Goal: Task Accomplishment & Management: Complete application form

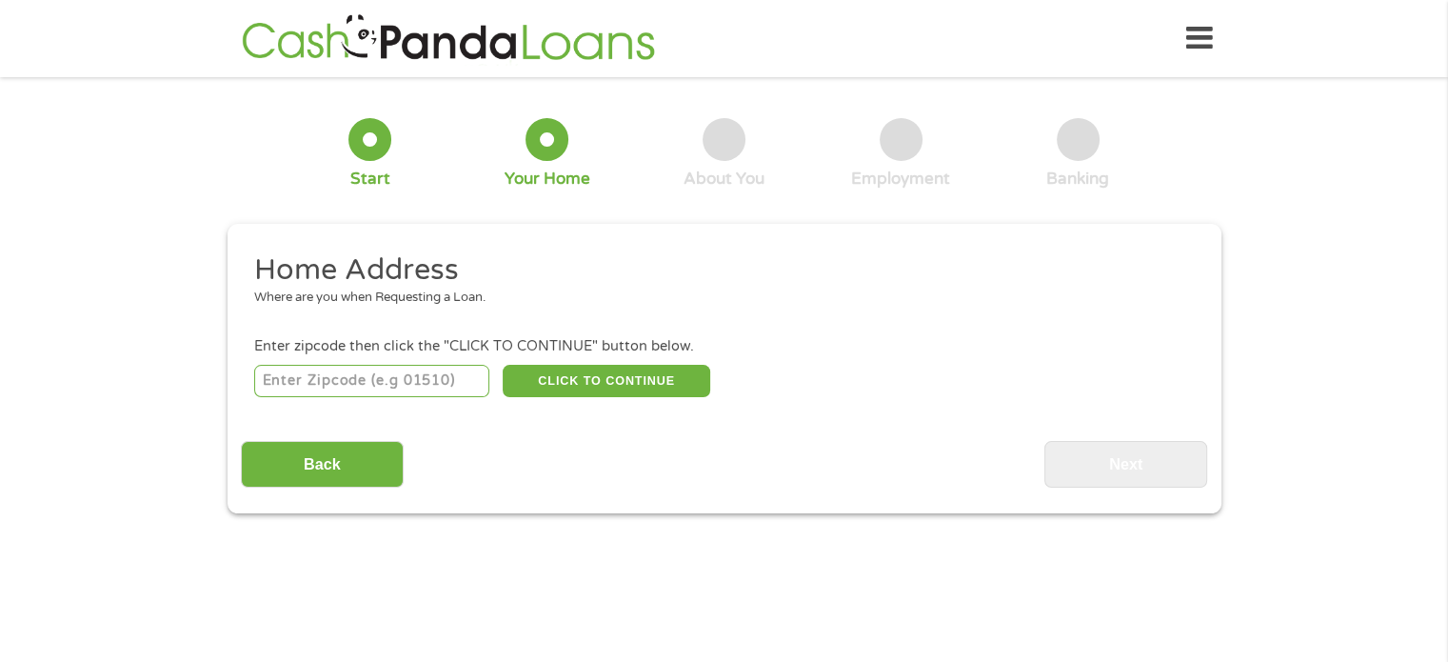
click at [324, 382] on input "number" at bounding box center [371, 381] width 235 height 32
type input "35010"
click at [560, 384] on button "CLICK TO CONTINUE" at bounding box center [607, 381] width 208 height 32
type input "35010"
type input "Alexander City"
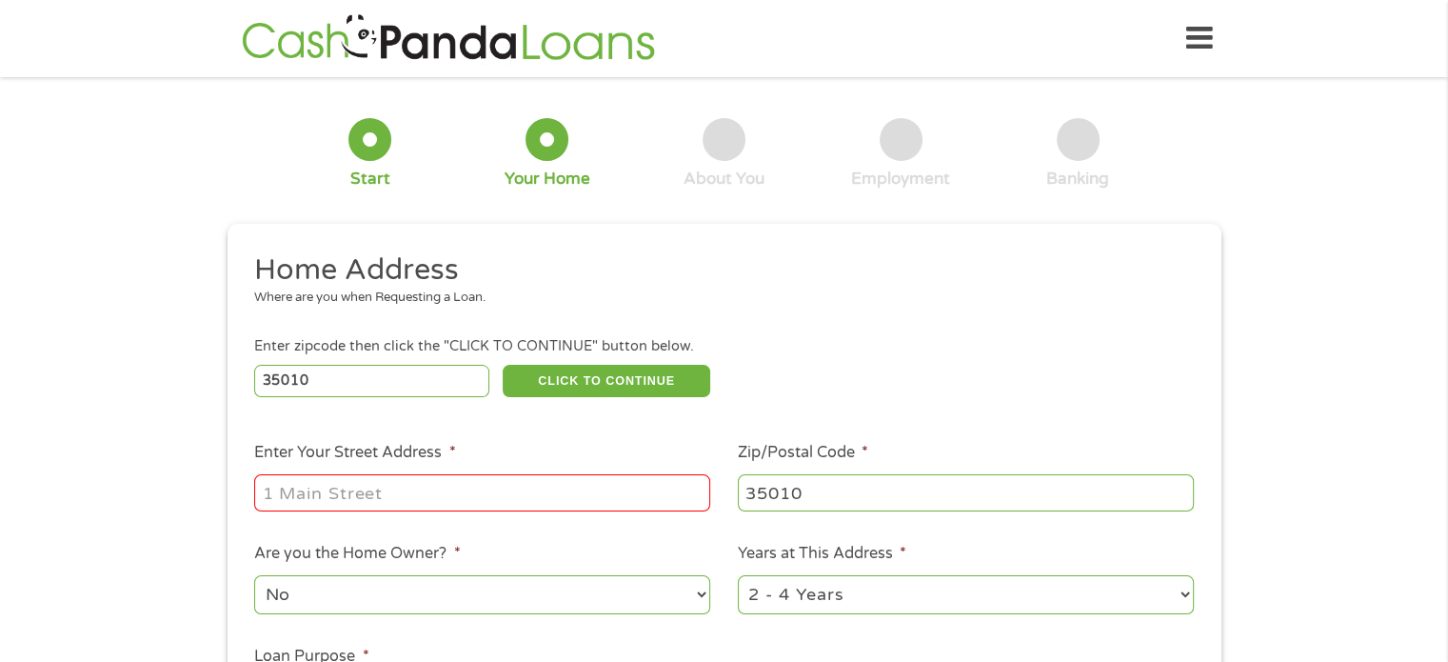
click at [468, 479] on input "Enter Your Street Address *" at bounding box center [482, 492] width 456 height 36
type input "[STREET_ADDRESS]"
click at [832, 595] on select "1 Year or less 1 - 2 Years 2 - 4 Years Over 4 Years" at bounding box center [966, 594] width 456 height 39
select select "24months"
click at [738, 577] on select "1 Year or less 1 - 2 Years 2 - 4 Years Over 4 Years" at bounding box center [966, 594] width 456 height 39
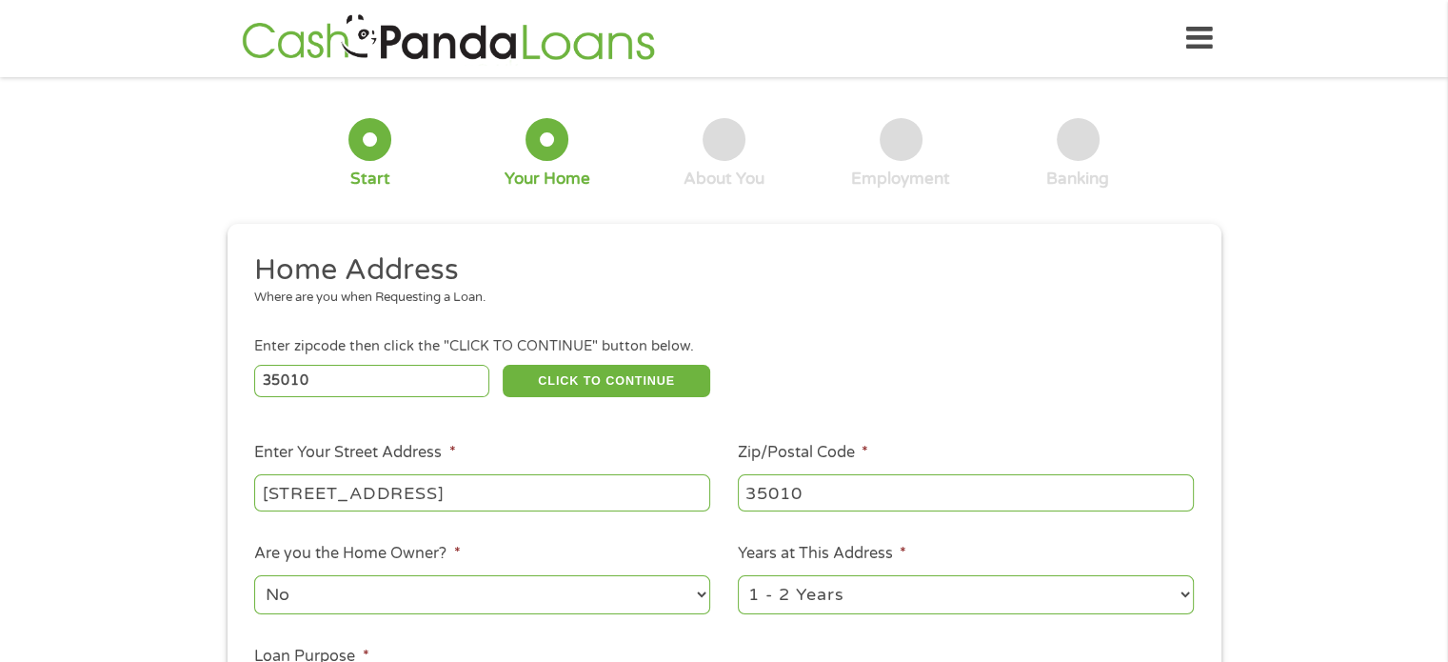
click at [1140, 396] on div "35010 CLICK TO CONTINUE Please recheck your Zipcode, it seems to be Incorrect" at bounding box center [723, 380] width 939 height 39
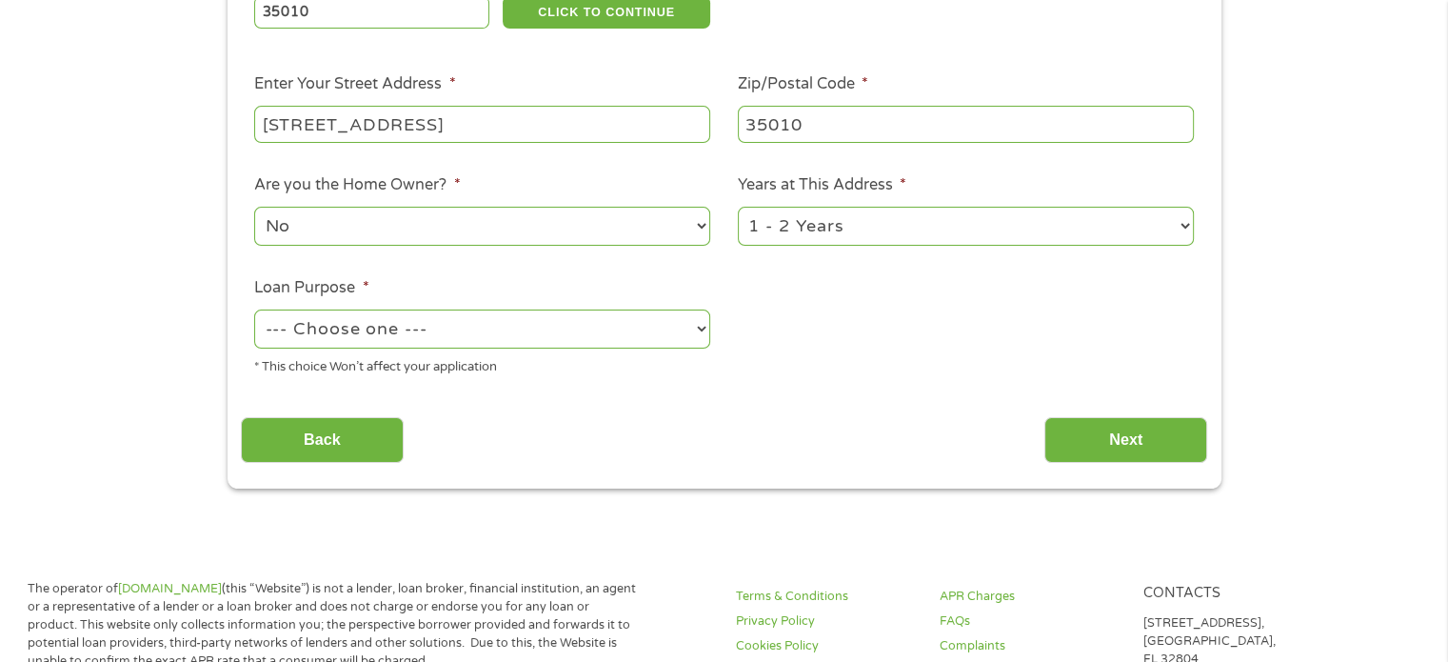
scroll to position [370, 0]
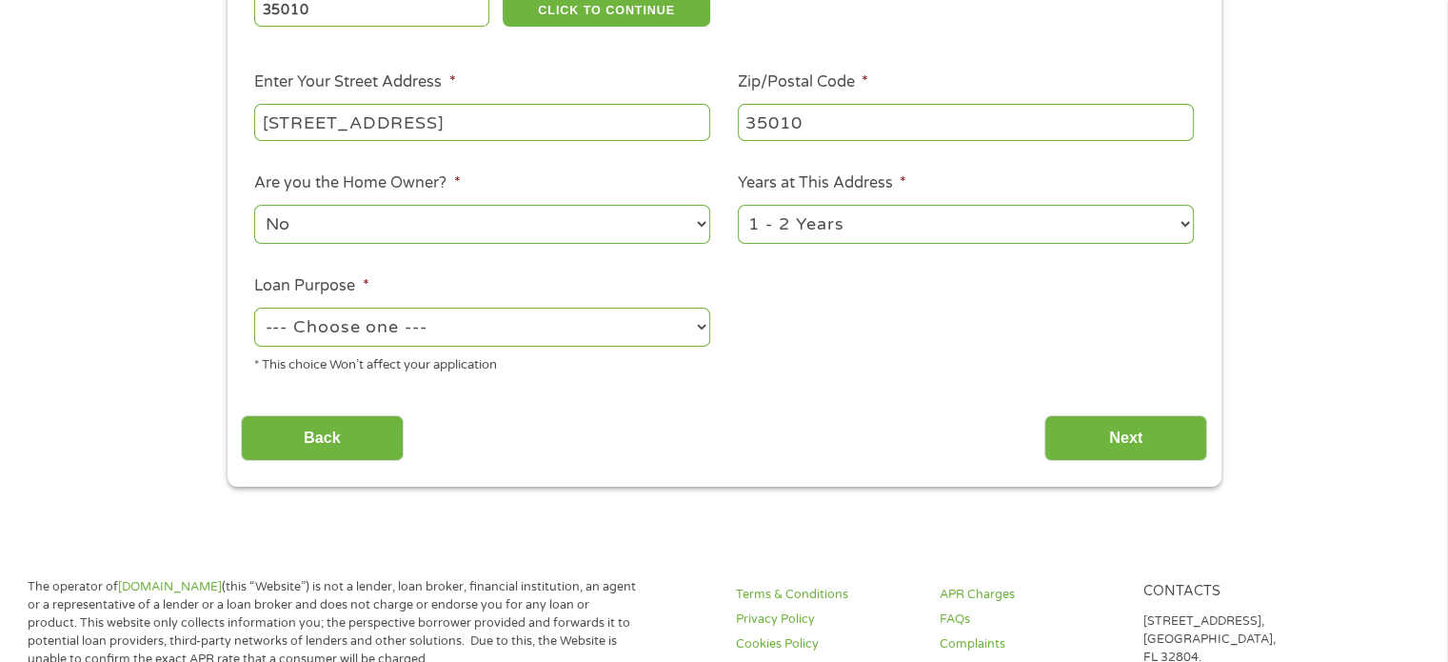
click at [604, 316] on select "--- Choose one --- Pay Bills Debt Consolidation Home Improvement Major Purchase…" at bounding box center [482, 327] width 456 height 39
select select "shorttermcash"
click at [254, 309] on select "--- Choose one --- Pay Bills Debt Consolidation Home Improvement Major Purchase…" at bounding box center [482, 327] width 456 height 39
click at [1074, 441] on input "Next" at bounding box center [1125, 438] width 163 height 47
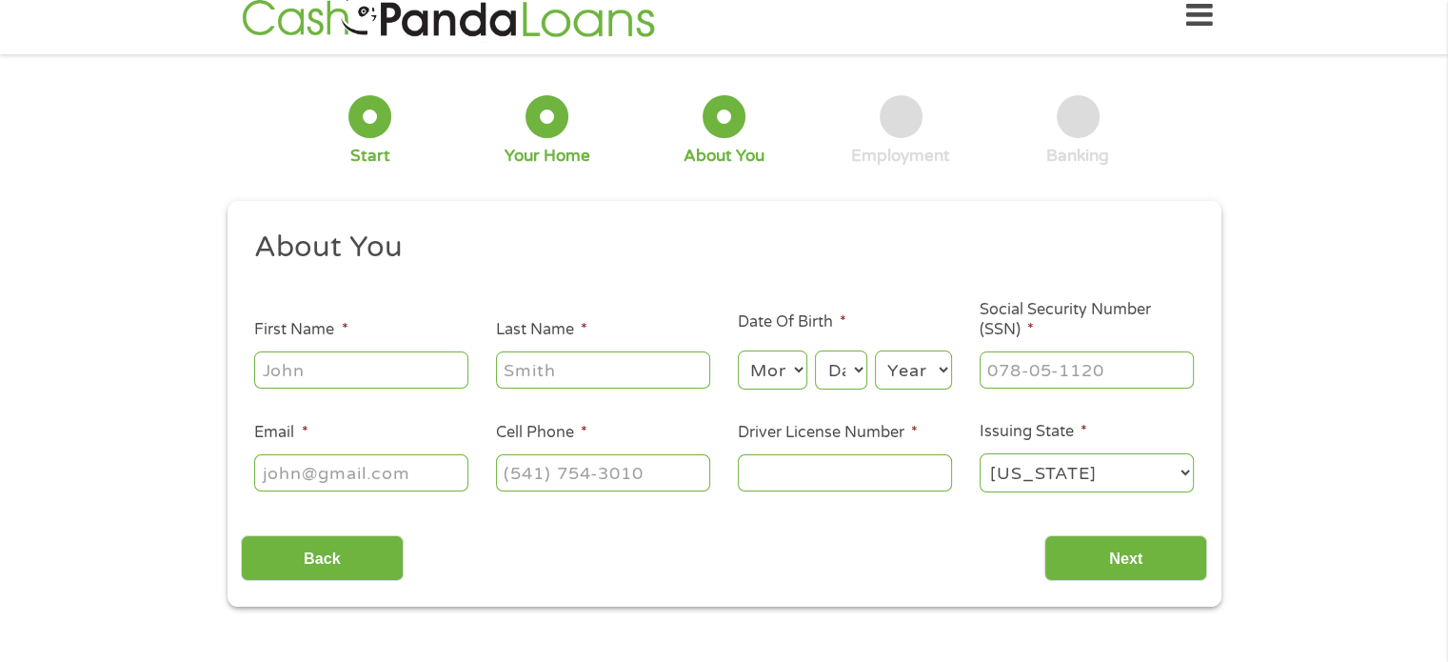
scroll to position [0, 0]
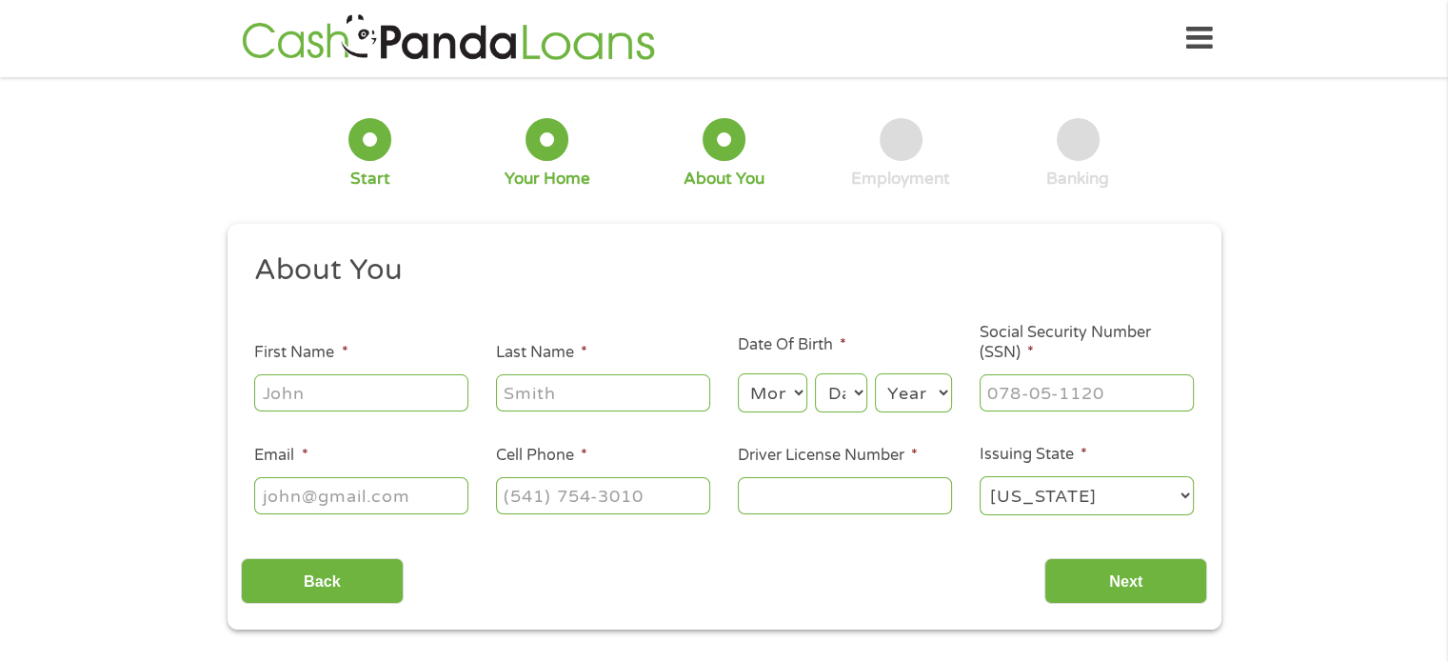
click at [388, 389] on input "First Name *" at bounding box center [361, 392] width 214 height 36
type input "[PERSON_NAME]"
type input "[EMAIL_ADDRESS][DOMAIN_NAME]"
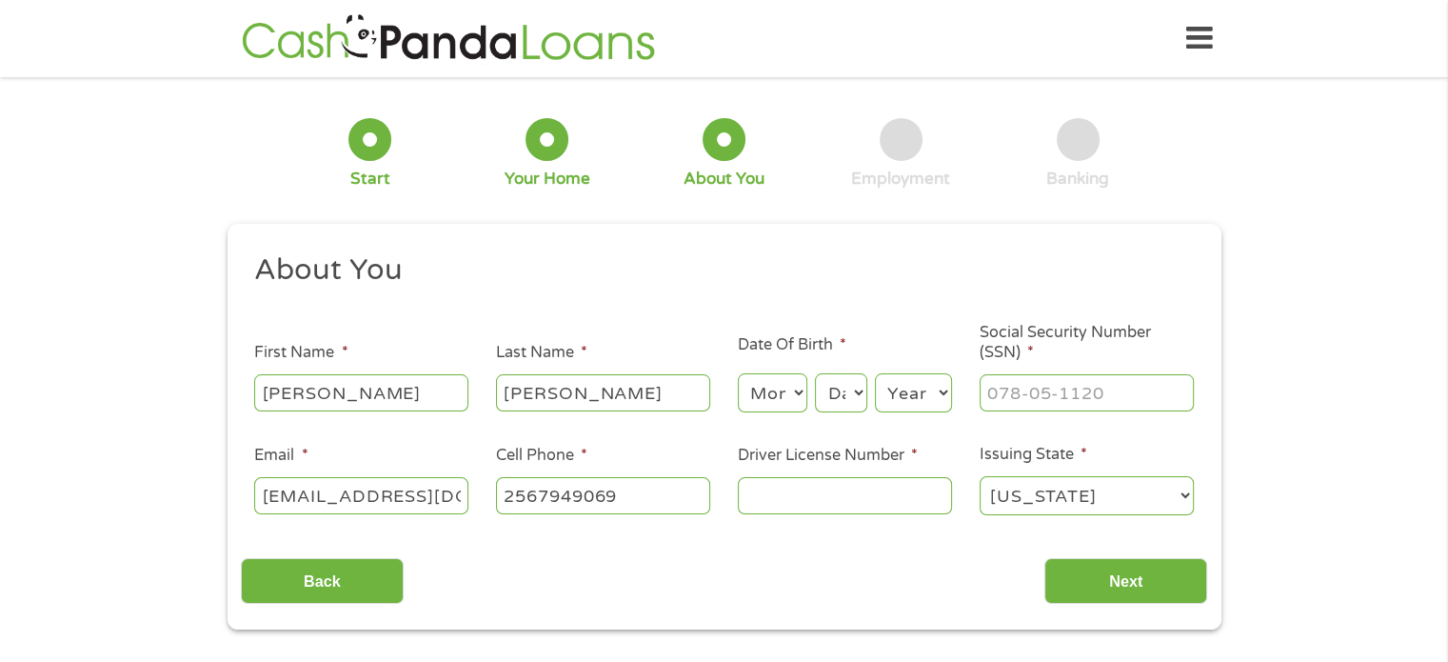
type input "[PHONE_NUMBER]"
click at [758, 403] on select "Month 1 2 3 4 5 6 7 8 9 10 11 12" at bounding box center [772, 392] width 69 height 39
select select "8"
click at [738, 374] on select "Month 1 2 3 4 5 6 7 8 9 10 11 12" at bounding box center [772, 392] width 69 height 39
click at [852, 410] on select "Day 1 2 3 4 5 6 7 8 9 10 11 12 13 14 15 16 17 18 19 20 21 22 23 24 25 26 27 28 …" at bounding box center [840, 392] width 51 height 39
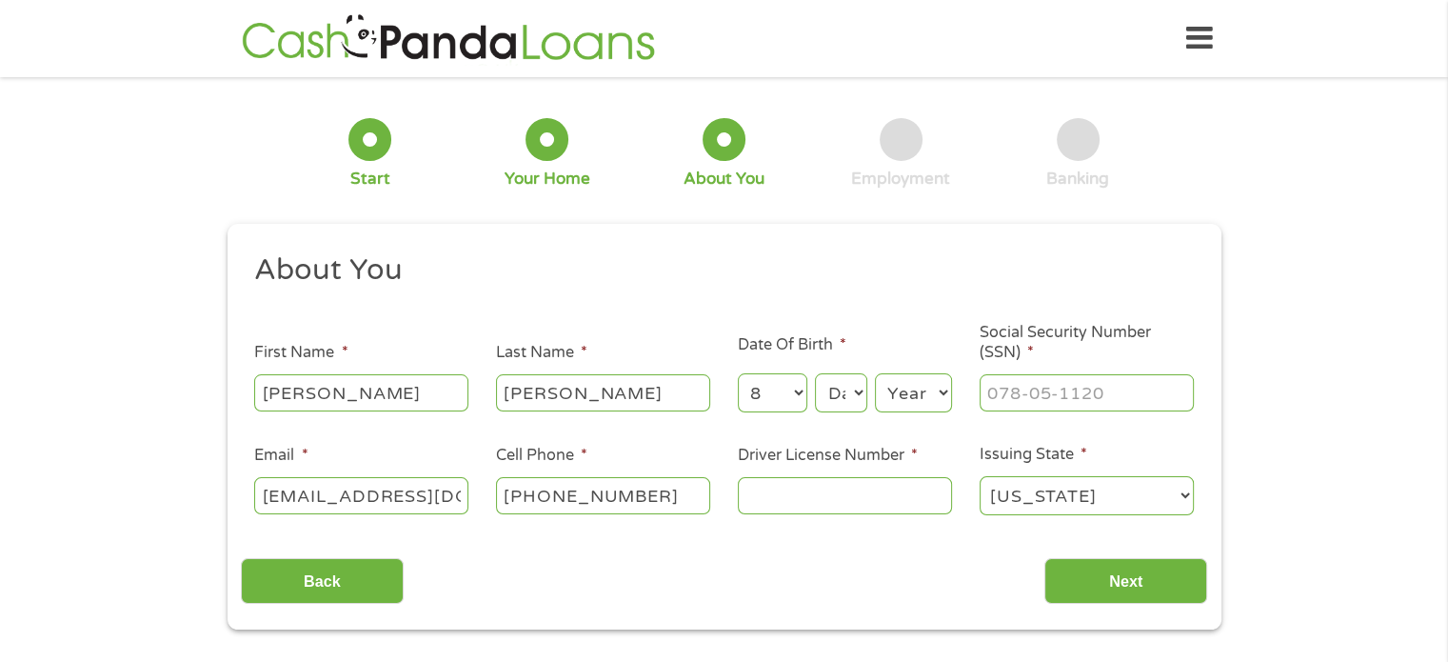
select select "8"
click at [815, 374] on select "Day 1 2 3 4 5 6 7 8 9 10 11 12 13 14 15 16 17 18 19 20 21 22 23 24 25 26 27 28 …" at bounding box center [840, 392] width 51 height 39
click at [907, 391] on select "Year [DATE] 2006 2005 2004 2003 2002 2001 2000 1999 1998 1997 1996 1995 1994 19…" at bounding box center [913, 392] width 77 height 39
select select "1987"
click at [875, 374] on select "Year [DATE] 2006 2005 2004 2003 2002 2001 2000 1999 1998 1997 1996 1995 1994 19…" at bounding box center [913, 392] width 77 height 39
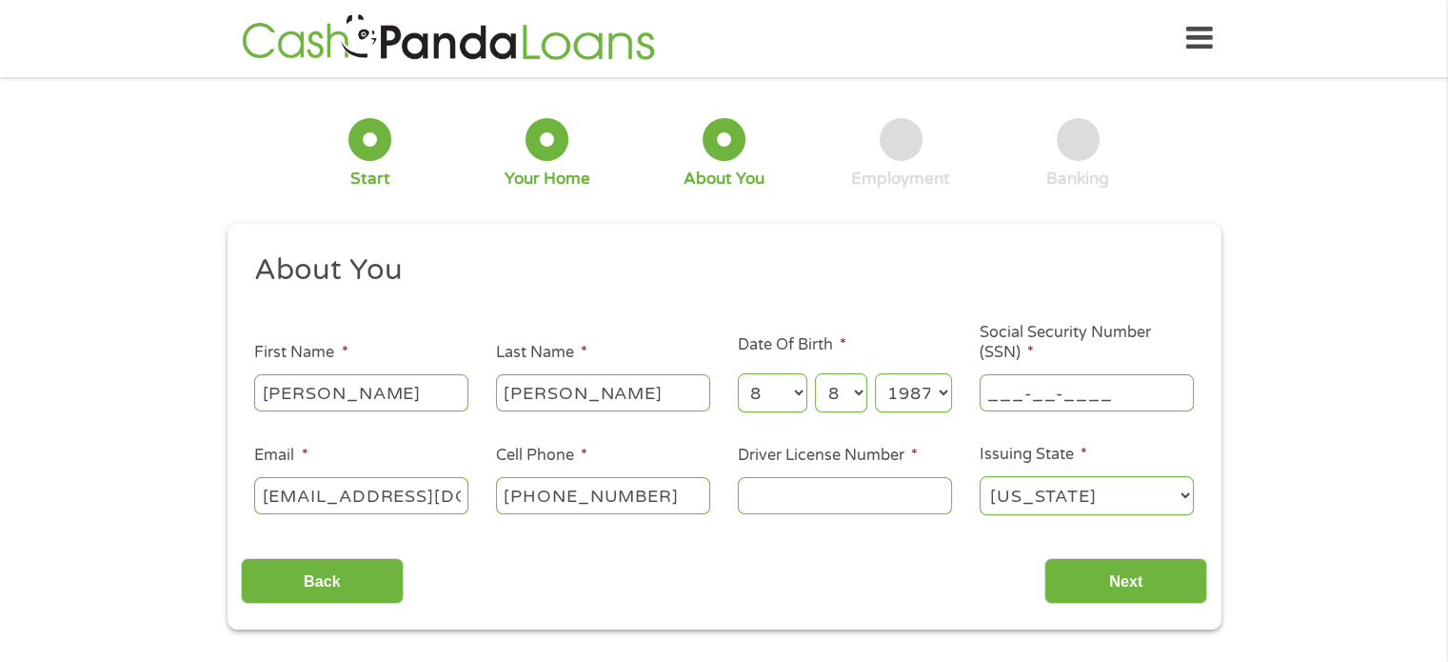
click at [1078, 405] on input "___-__-____" at bounding box center [1087, 392] width 214 height 36
type input "421-29-3341"
click at [899, 513] on input "Driver License Number *" at bounding box center [845, 495] width 214 height 36
type input "7502261"
click at [1161, 568] on input "Next" at bounding box center [1125, 581] width 163 height 47
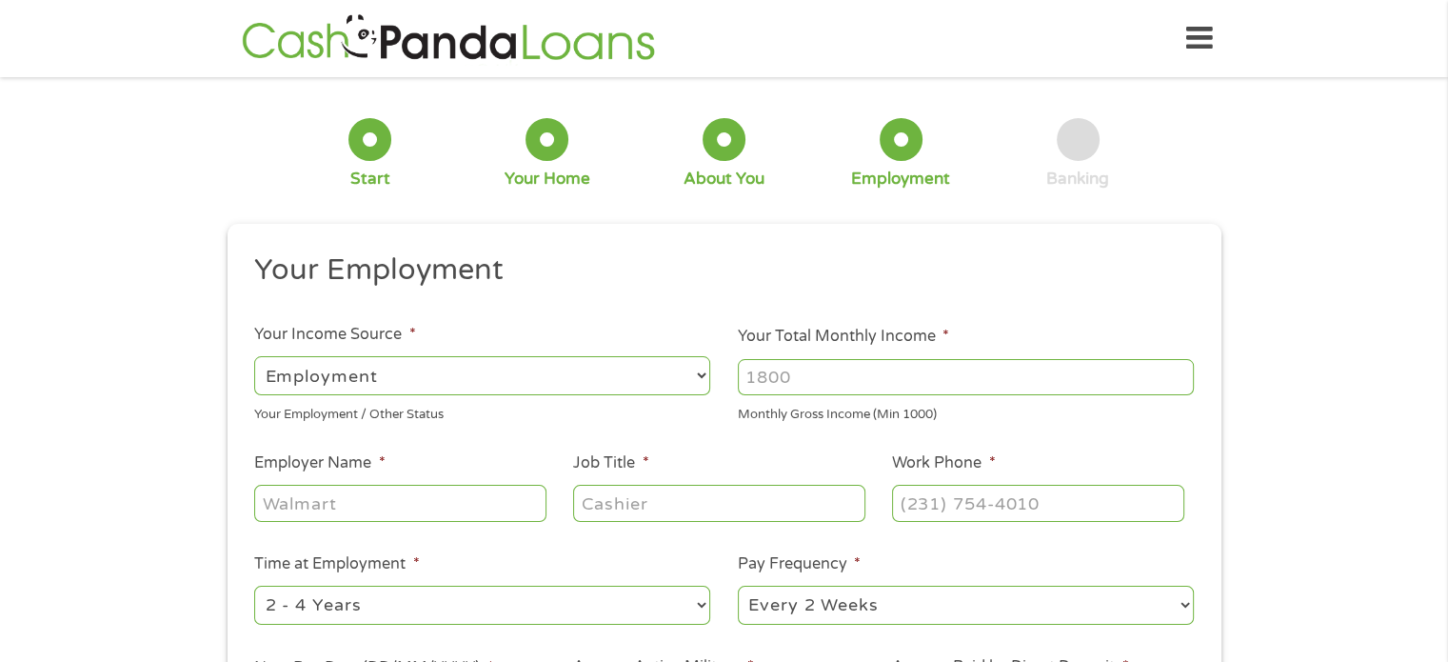
scroll to position [8, 8]
click at [835, 367] on input "Your Total Monthly Income *" at bounding box center [966, 377] width 456 height 36
type input "5000"
click at [426, 513] on input "Employer Name *" at bounding box center [399, 503] width 291 height 36
type input "The Cellular Connection"
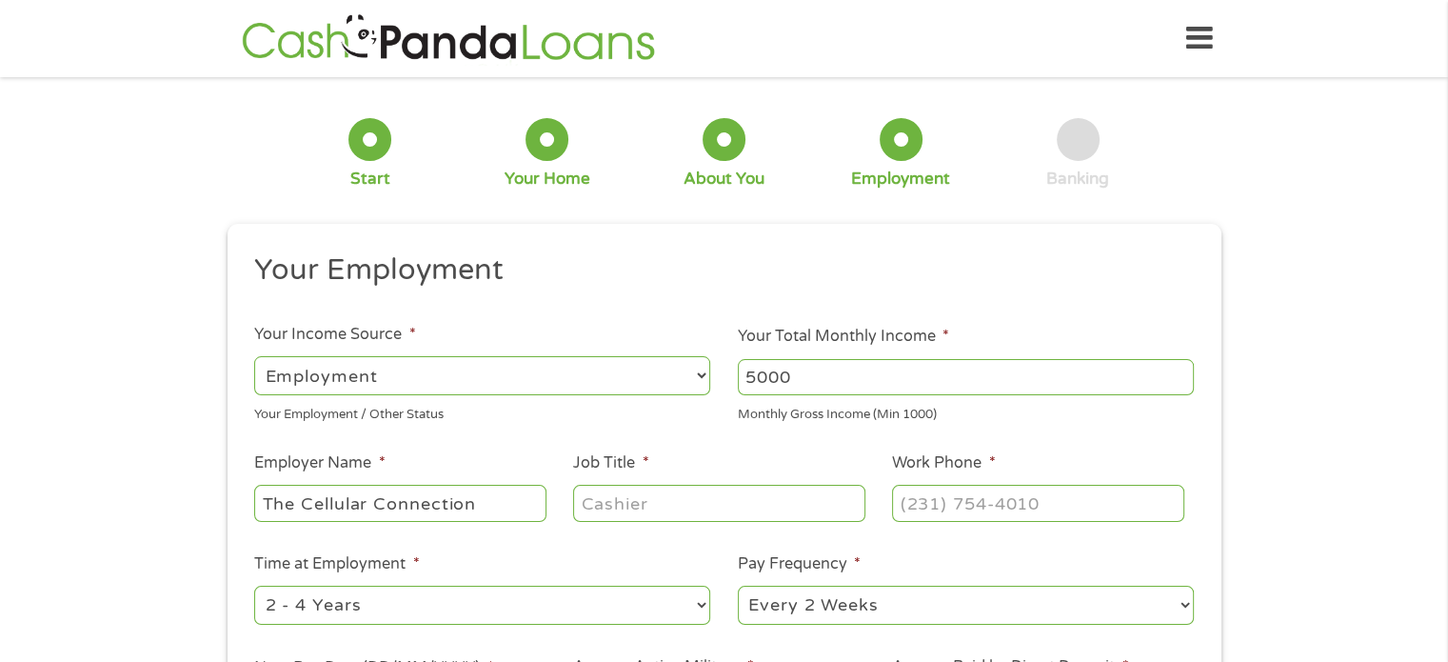
click at [644, 507] on input "Job Title *" at bounding box center [718, 503] width 291 height 36
type input "Sales Advisor"
type input "[PHONE_NUMBER]"
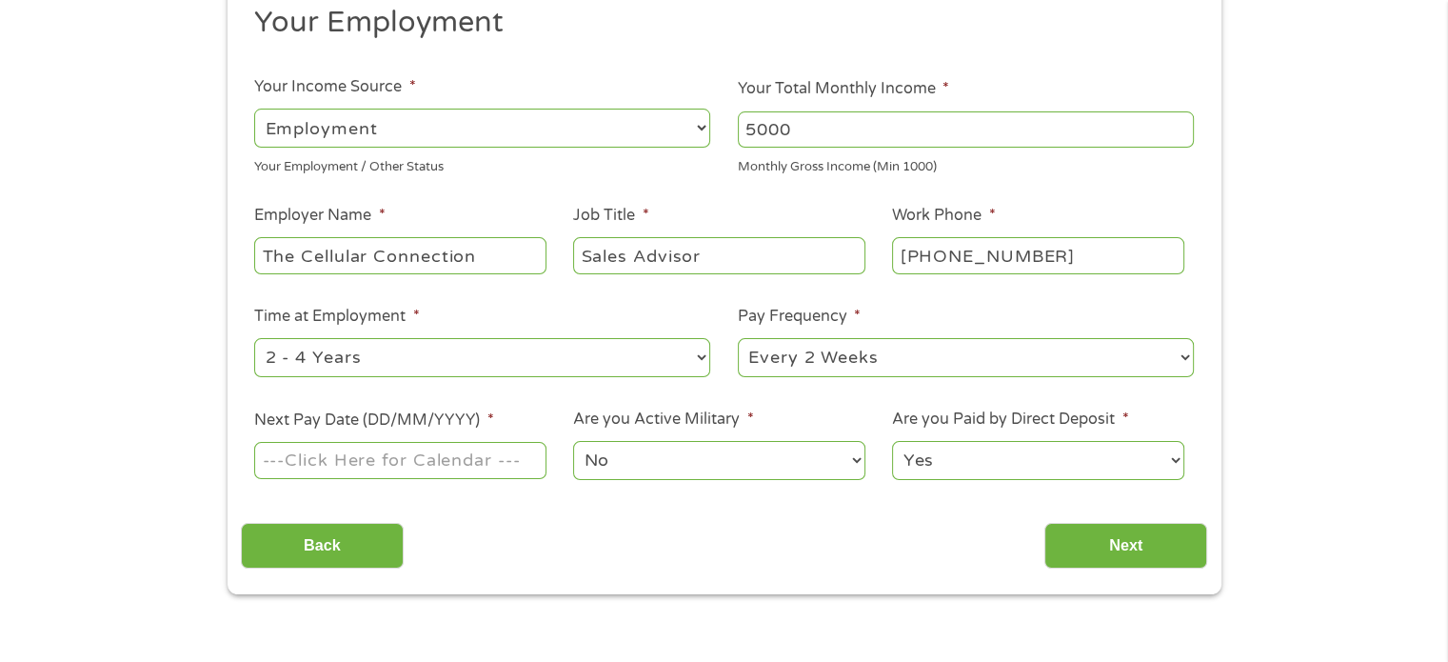
scroll to position [252, 0]
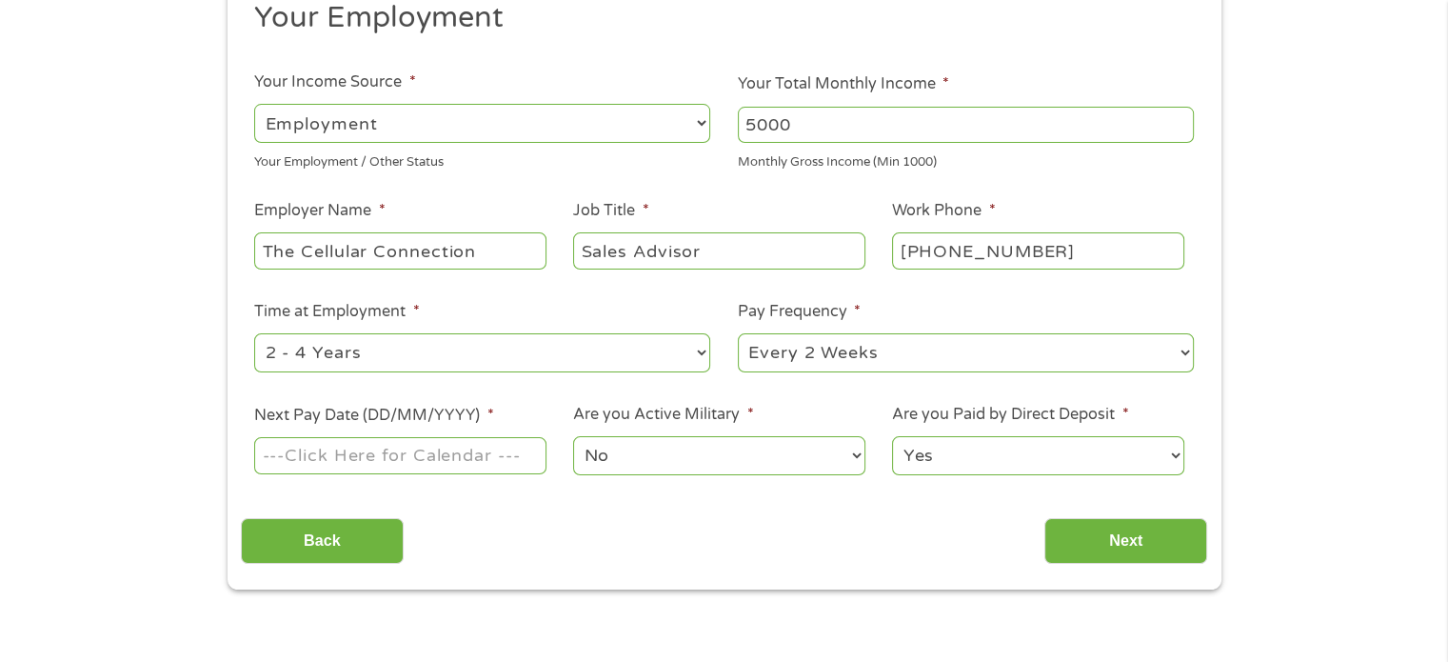
click at [845, 130] on input "5000" at bounding box center [966, 125] width 456 height 36
type input "6000"
click at [403, 338] on select "--- Choose one --- 1 Year or less 1 - 2 Years 2 - 4 Years Over 4 Years" at bounding box center [482, 352] width 456 height 39
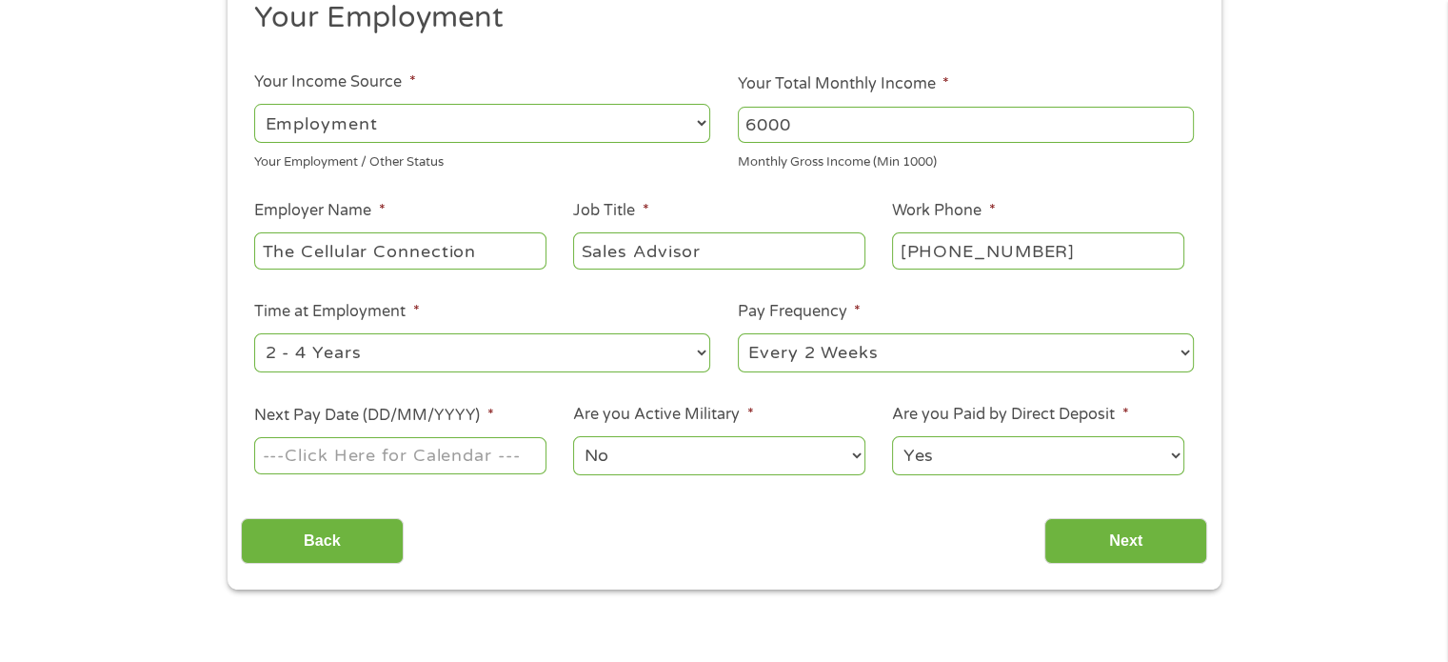
select select "60months"
click at [254, 333] on select "--- Choose one --- 1 Year or less 1 - 2 Years 2 - 4 Years Over 4 Years" at bounding box center [482, 352] width 456 height 39
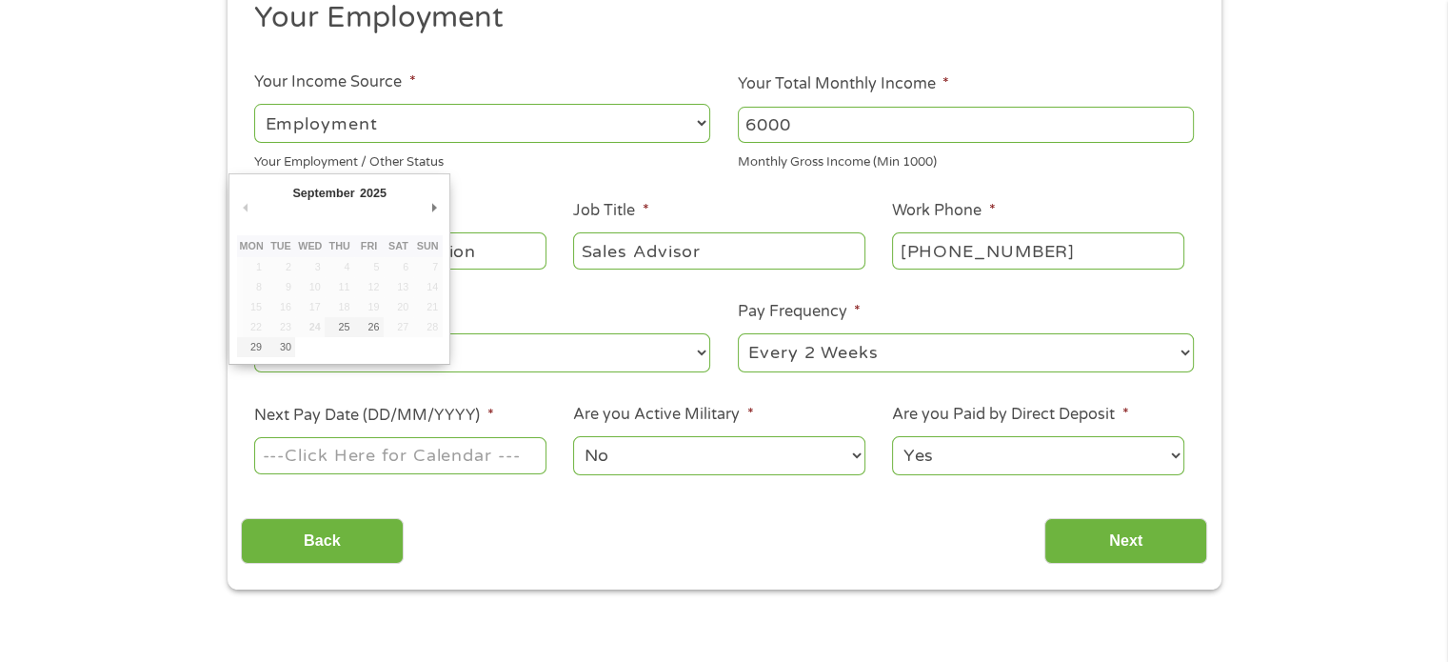
click at [433, 460] on input "Next Pay Date (DD/MM/YYYY) *" at bounding box center [399, 455] width 291 height 36
type input "[DATE]"
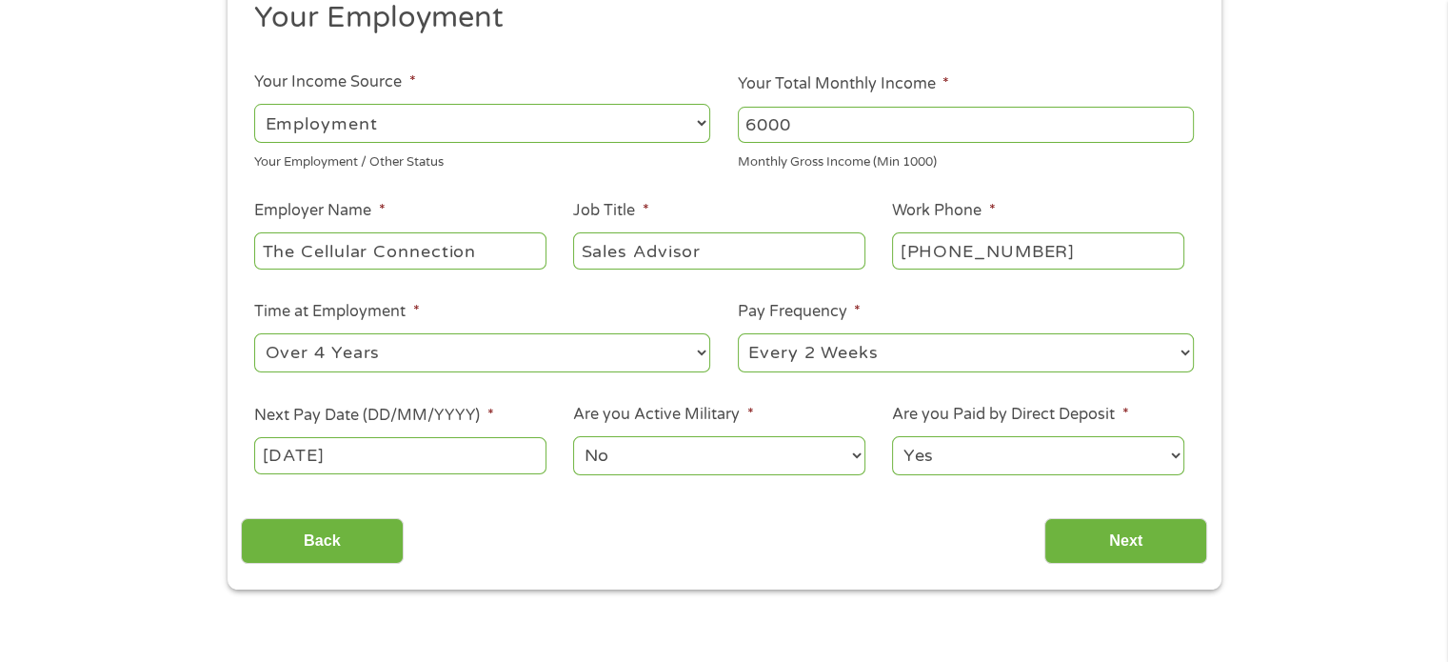
click at [416, 447] on input "[DATE]" at bounding box center [399, 455] width 291 height 36
click at [1146, 547] on input "Next" at bounding box center [1125, 541] width 163 height 47
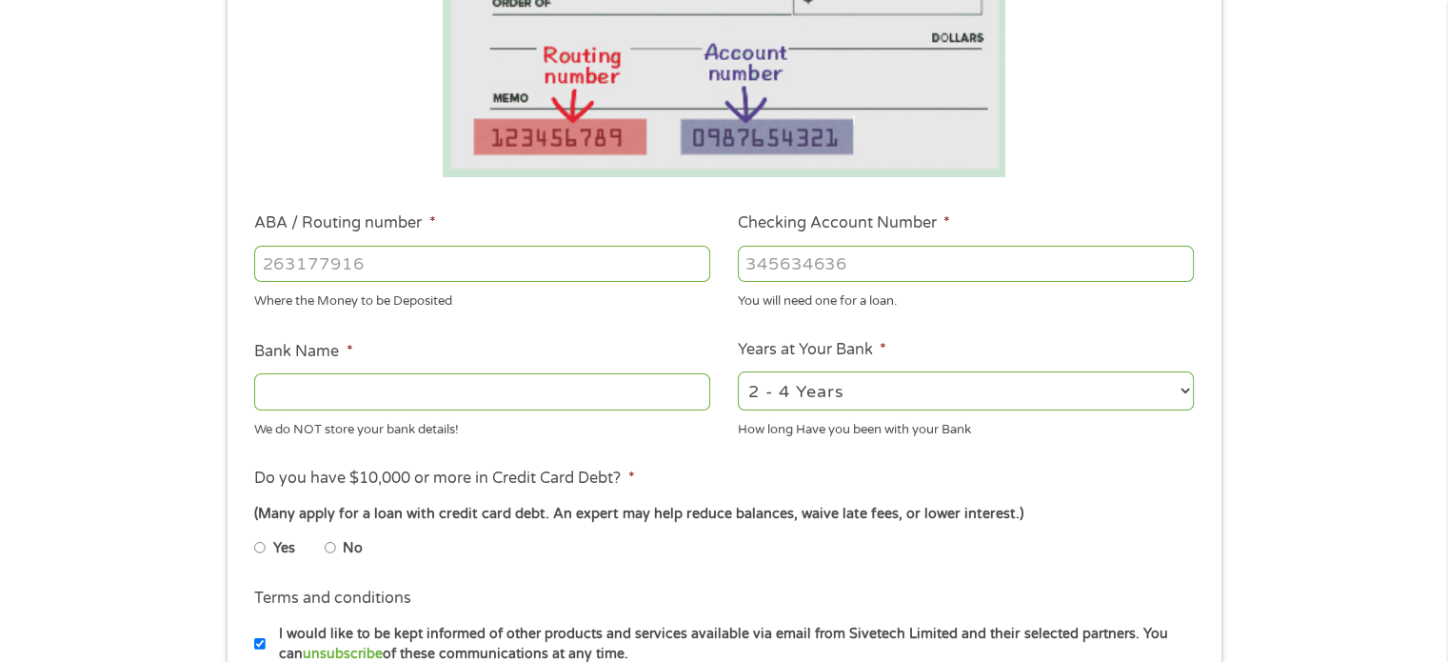
scroll to position [392, 0]
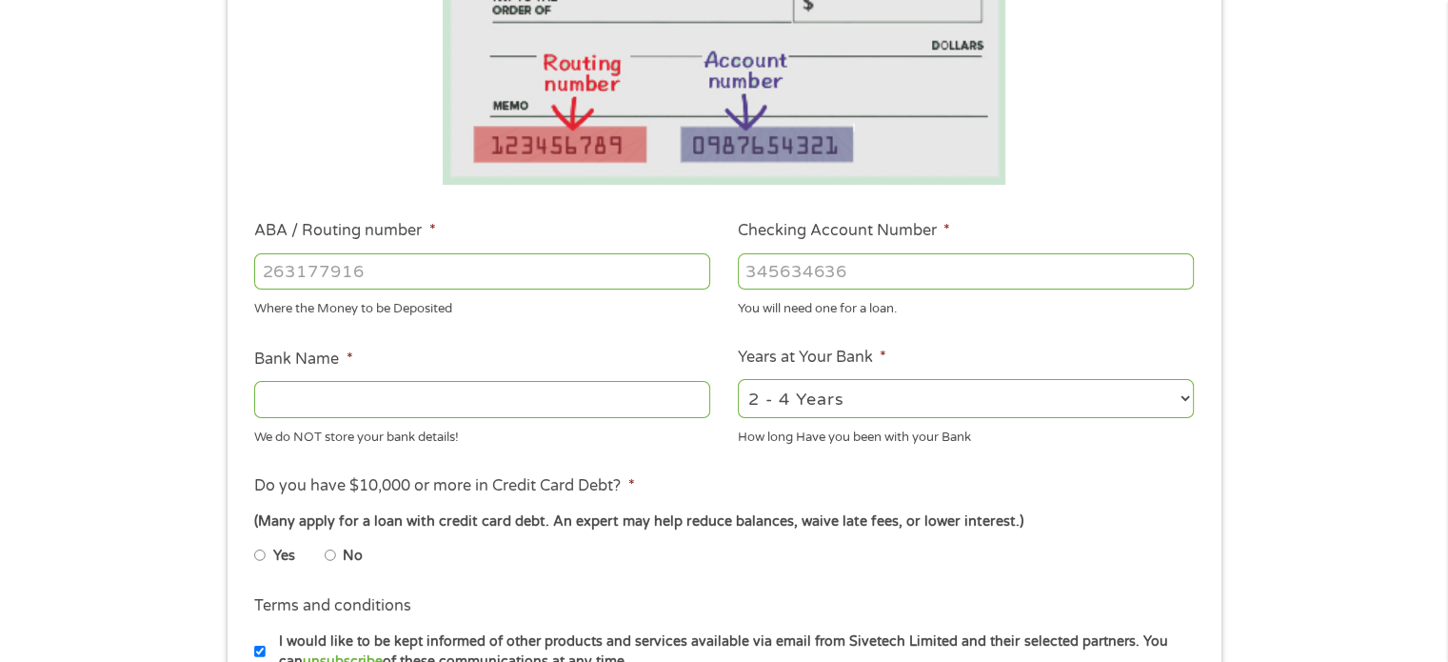
drag, startPoint x: 541, startPoint y: 290, endPoint x: 529, endPoint y: 258, distance: 34.3
click at [529, 258] on div at bounding box center [482, 271] width 456 height 44
click at [529, 258] on input "ABA / Routing number *" at bounding box center [482, 271] width 456 height 36
type input "062000080"
type input "[PERSON_NAME] FARGO BANK"
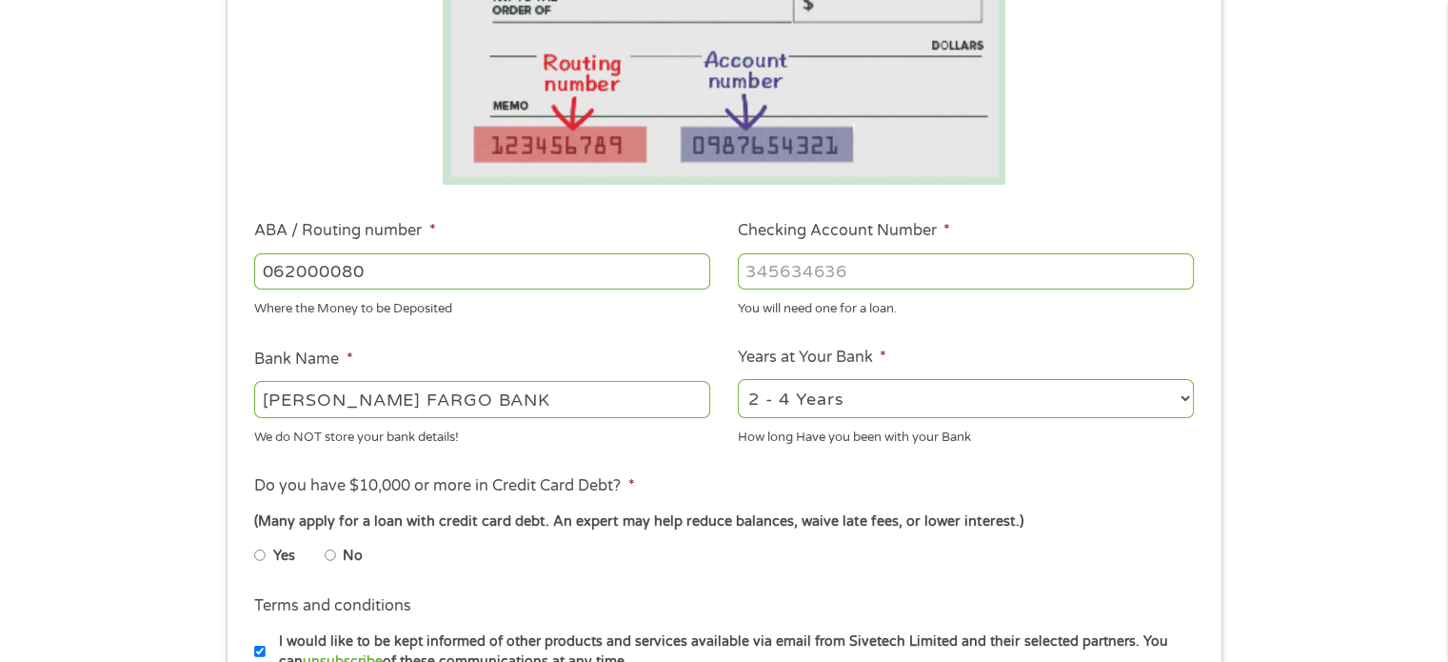
type input "062000080"
type input "1856882798"
click at [799, 391] on select "2 - 4 Years 6 - 12 Months 1 - 2 Years Over 4 Years" at bounding box center [966, 398] width 456 height 39
select select "60months"
click at [738, 379] on select "2 - 4 Years 6 - 12 Months 1 - 2 Years Over 4 Years" at bounding box center [966, 398] width 456 height 39
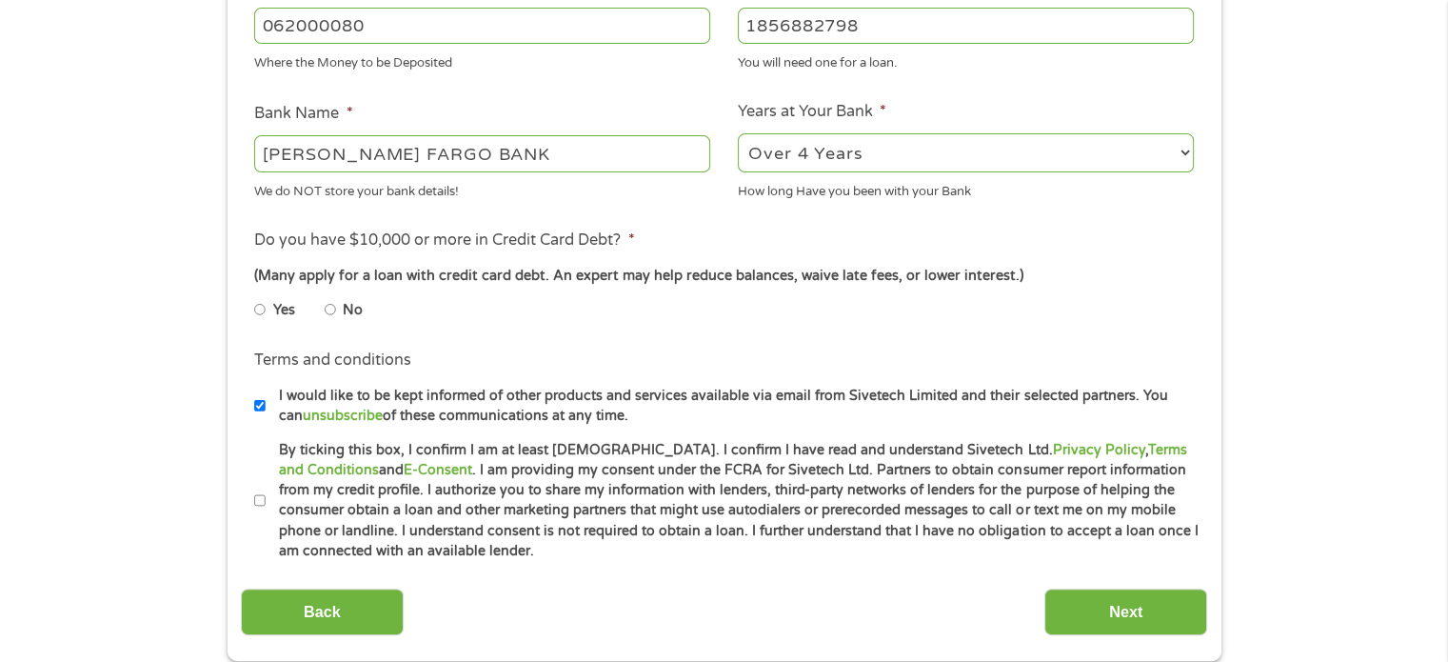
scroll to position [681, 0]
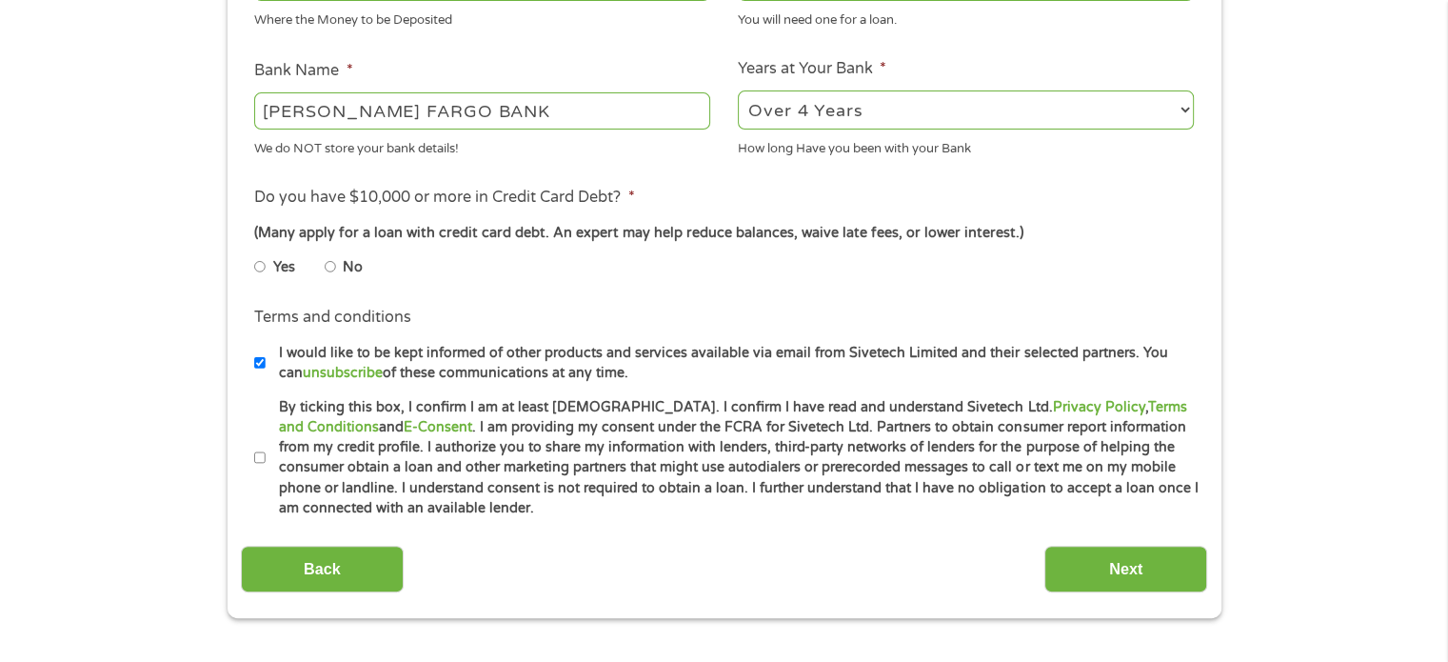
click at [327, 269] on input "No" at bounding box center [330, 266] width 11 height 30
radio input "true"
click at [254, 461] on input "By ticking this box, I confirm I am at least [DEMOGRAPHIC_DATA]. I confirm I ha…" at bounding box center [259, 458] width 11 height 30
checkbox input "true"
click at [1150, 566] on input "Next" at bounding box center [1125, 569] width 163 height 47
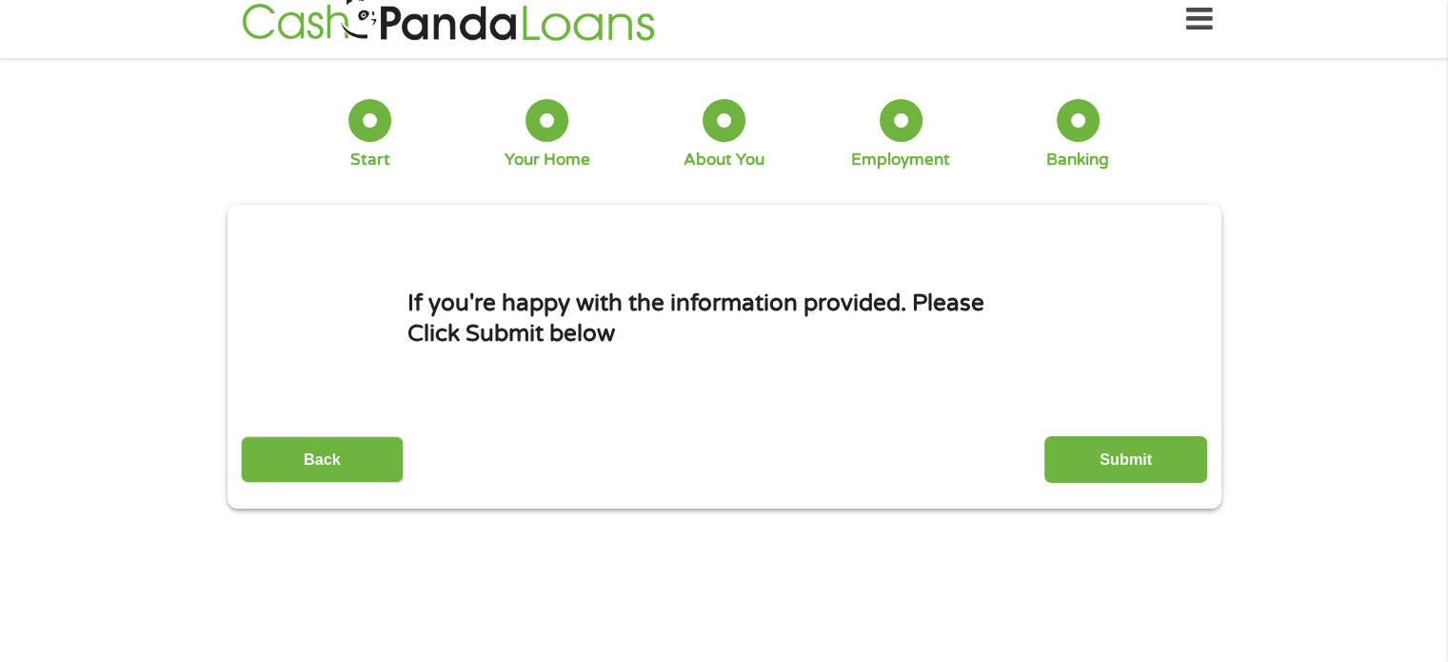
scroll to position [0, 0]
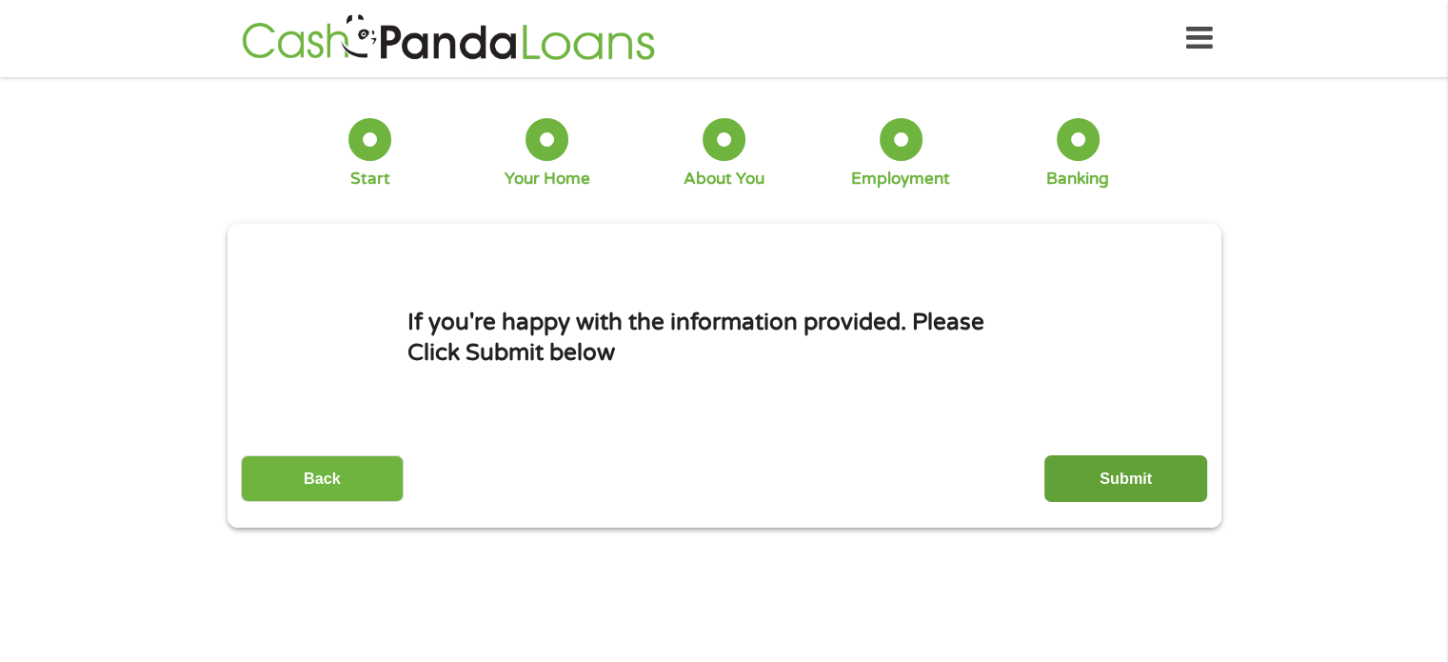
click at [1107, 480] on input "Submit" at bounding box center [1125, 478] width 163 height 47
